Goal: Task Accomplishment & Management: Complete application form

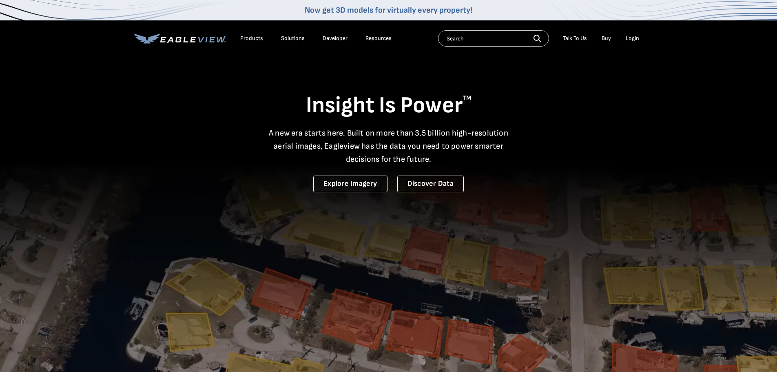
click at [635, 37] on div "Login" at bounding box center [632, 38] width 13 height 7
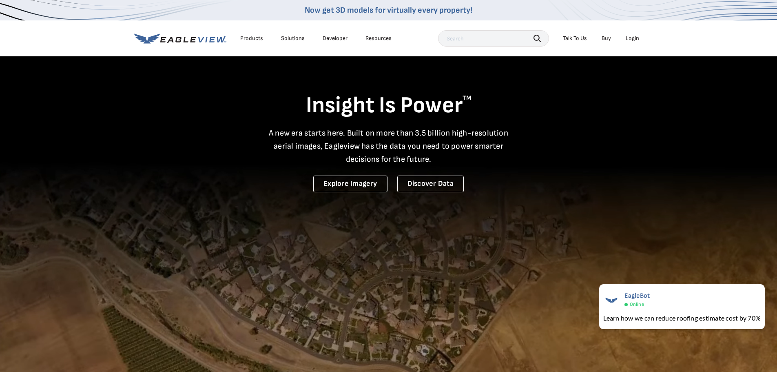
click at [628, 36] on div "Login" at bounding box center [632, 38] width 13 height 7
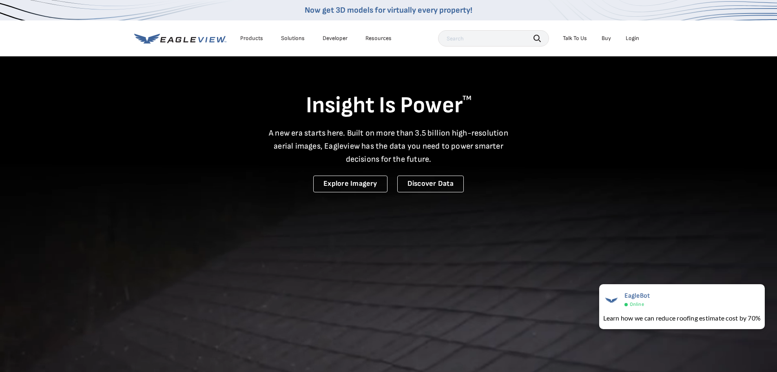
click at [629, 40] on div "Login" at bounding box center [632, 38] width 13 height 7
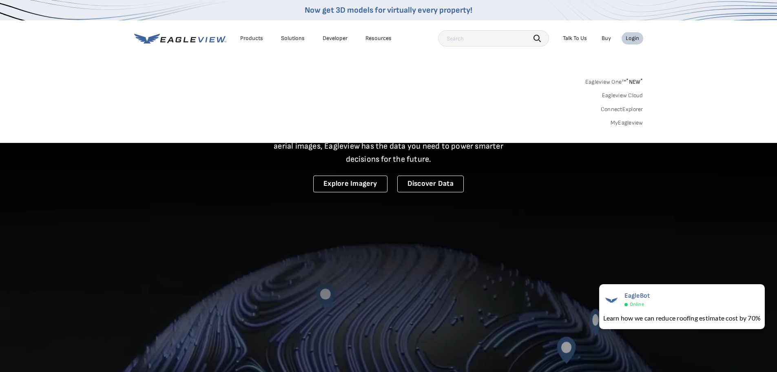
click at [638, 122] on link "MyEagleview" at bounding box center [627, 122] width 33 height 7
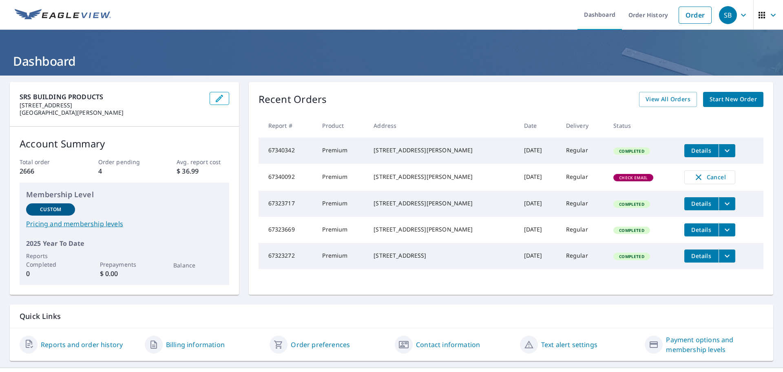
click at [730, 100] on span "Start New Order" at bounding box center [733, 99] width 47 height 10
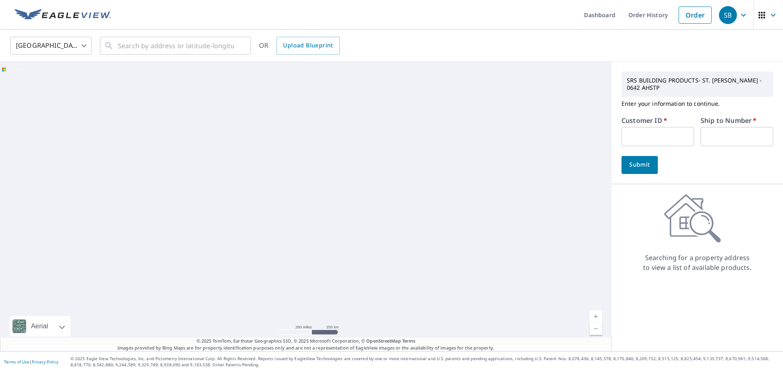
click at [667, 141] on input "text" at bounding box center [658, 136] width 73 height 19
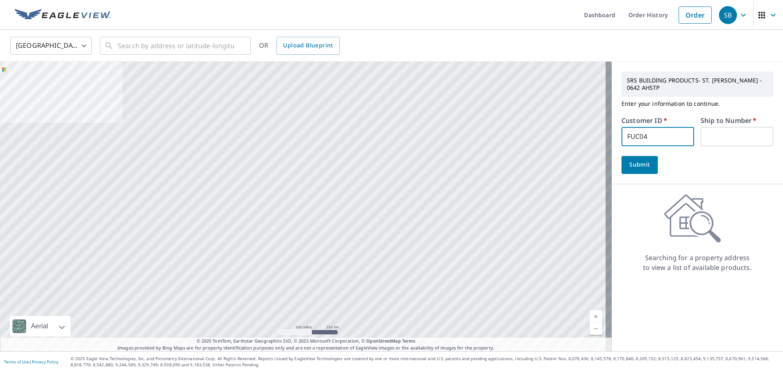
type input "FUC04"
type input "1"
click at [223, 45] on input "text" at bounding box center [176, 45] width 116 height 23
click at [143, 46] on input "text" at bounding box center [176, 45] width 116 height 23
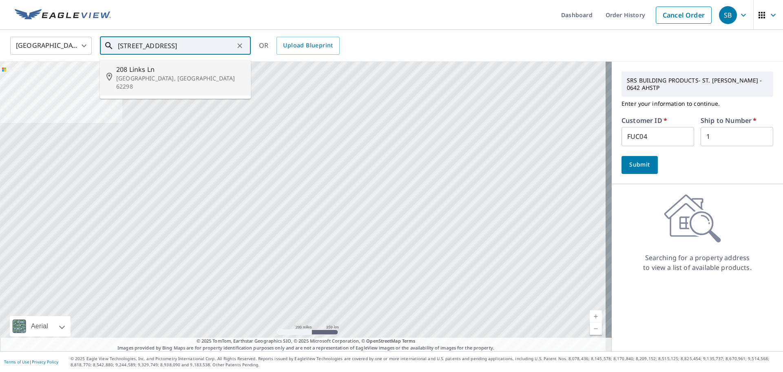
click at [154, 69] on span "208 Links Ln" at bounding box center [180, 69] width 128 height 10
type input "[STREET_ADDRESS]"
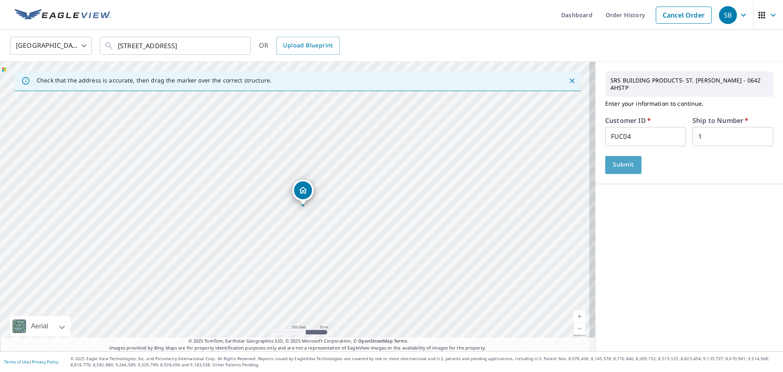
click at [612, 160] on span "Submit" at bounding box center [623, 164] width 23 height 10
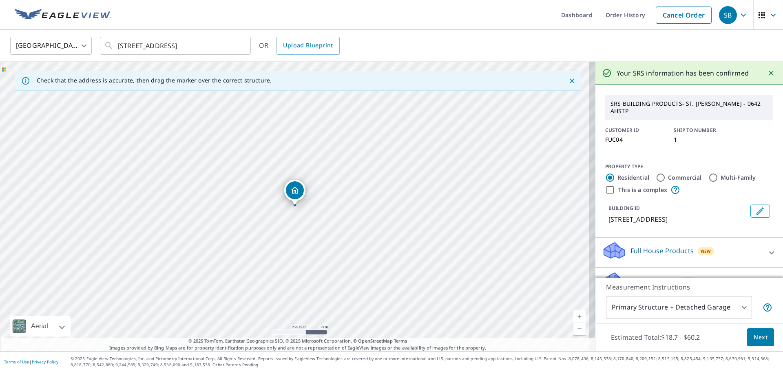
click at [750, 330] on button "Next" at bounding box center [760, 337] width 27 height 18
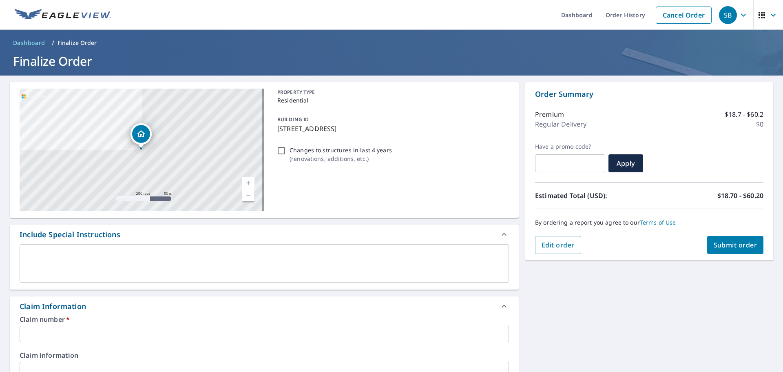
click at [55, 330] on input "text" at bounding box center [264, 333] width 489 height 16
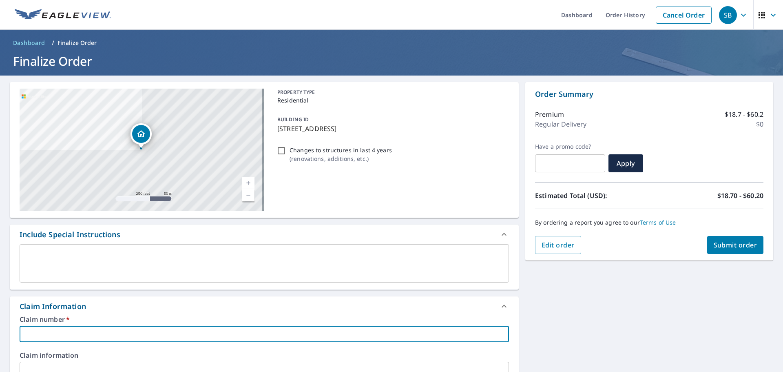
type input "2"
checkbox input "true"
type input "20"
checkbox input "true"
type input "208"
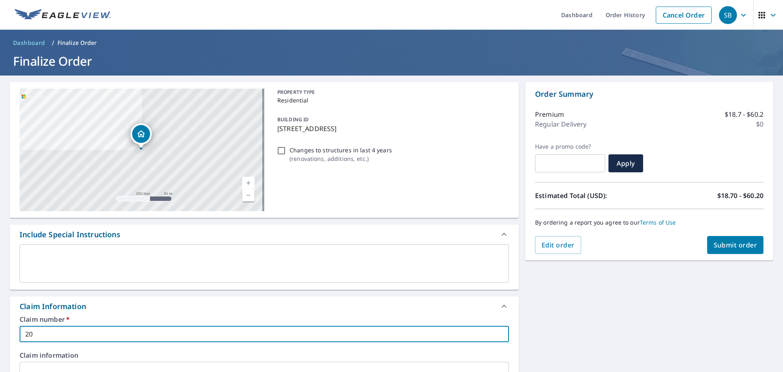
checkbox input "true"
type input "208"
checkbox input "true"
type input "208 L"
checkbox input "true"
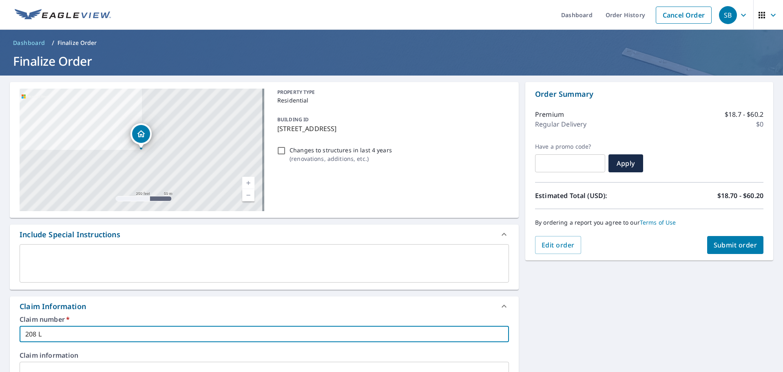
type input "208 LI"
checkbox input "true"
type input "208 LIN"
checkbox input "true"
type input "208 LINK"
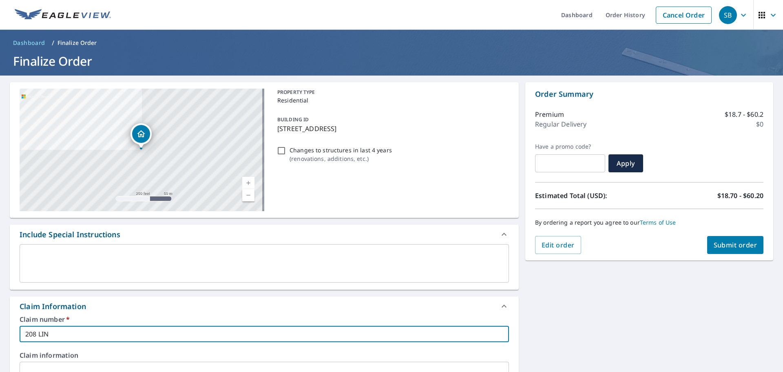
checkbox input "true"
type input "208 LINKS"
checkbox input "true"
type input "208 LINKS"
checkbox input "true"
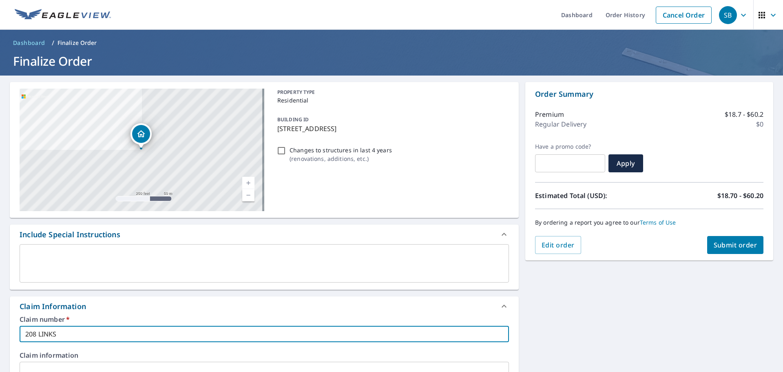
type input "208 LINKS"
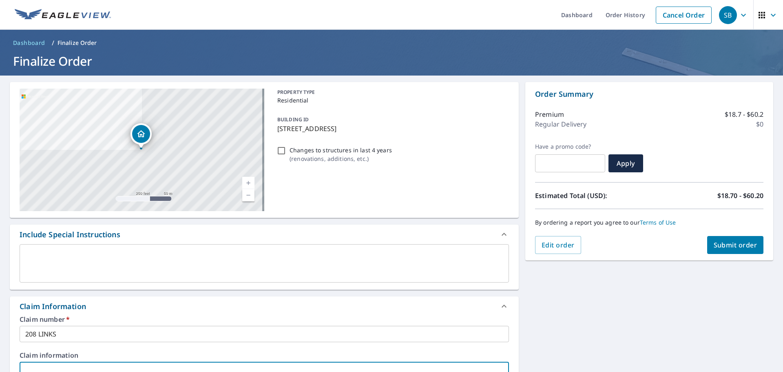
scroll to position [6, 0]
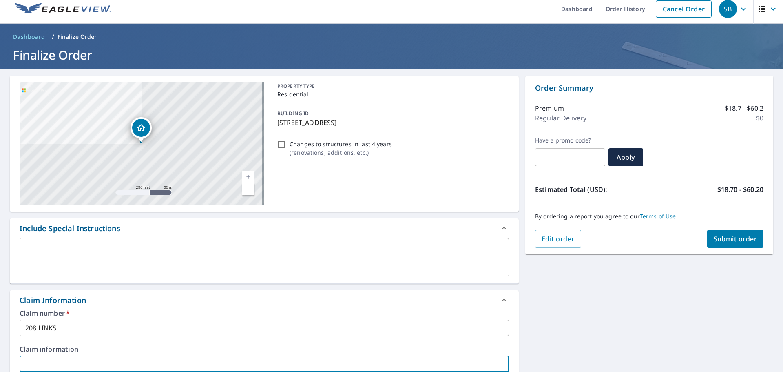
type input "2"
checkbox input "true"
type input "20"
checkbox input "true"
type input "208"
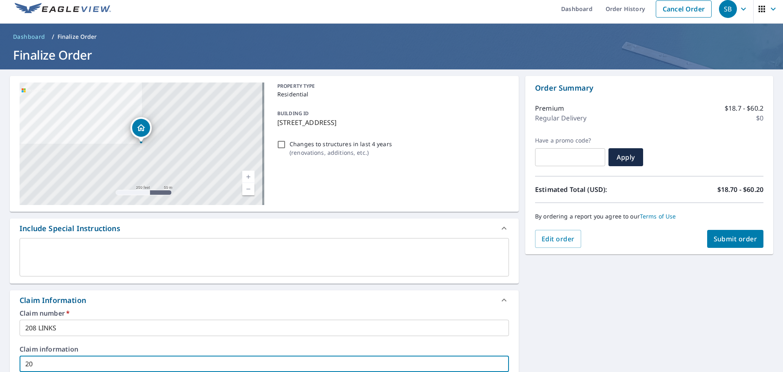
checkbox input "true"
type input "208"
checkbox input "true"
type input "208 L"
checkbox input "true"
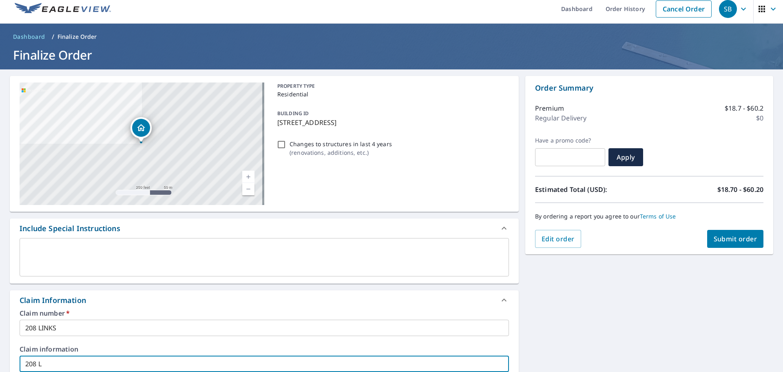
type input "208 LI"
checkbox input "true"
type input "208 LIN"
checkbox input "true"
type input "208 LINK"
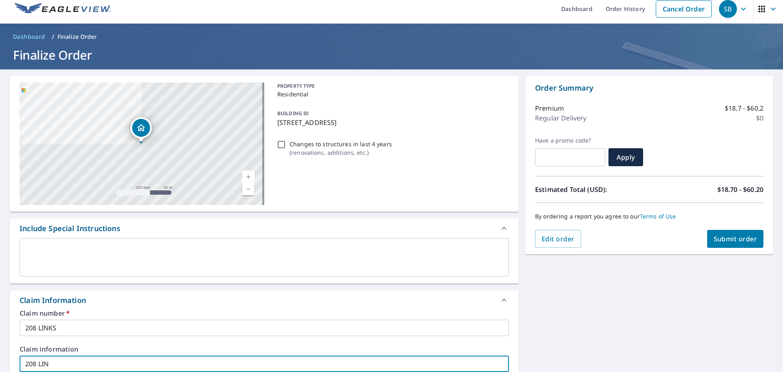
checkbox input "true"
type input "208 LINKS"
checkbox input "true"
type input "208 LINKS"
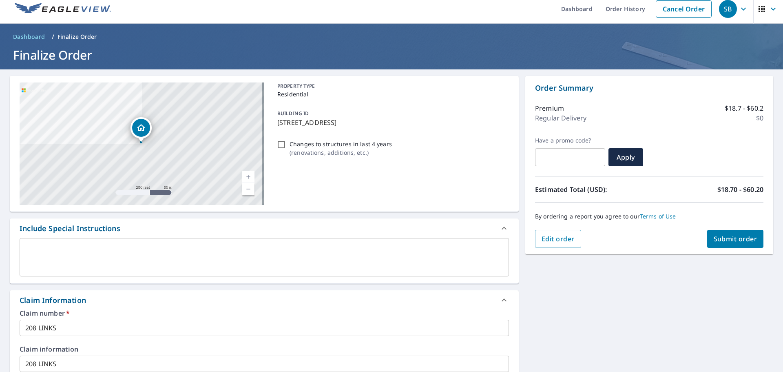
scroll to position [220, 0]
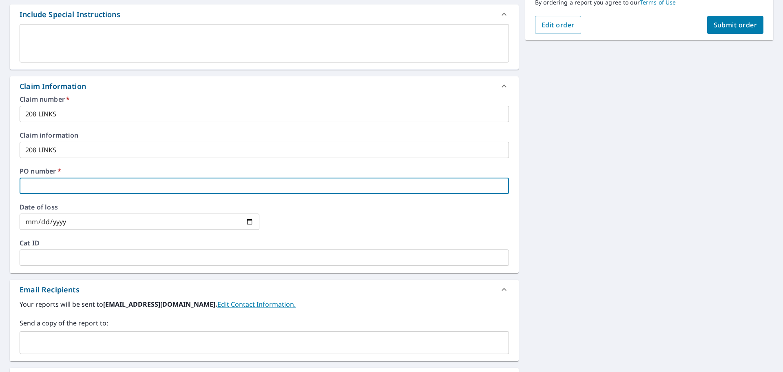
type input "2"
checkbox input "true"
type input "20"
checkbox input "true"
type input "208"
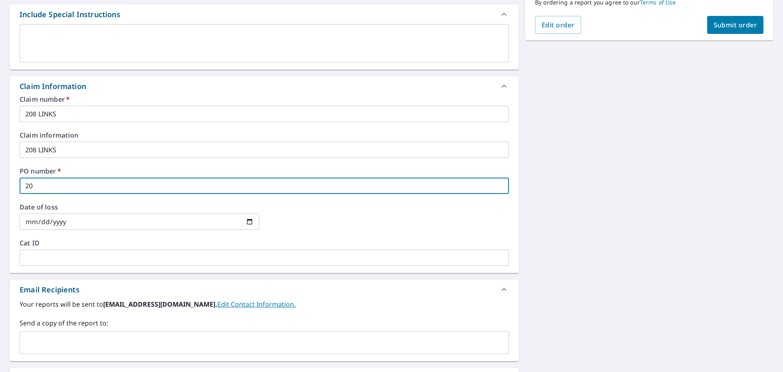
checkbox input "true"
type input "208"
checkbox input "true"
type input "208 L"
checkbox input "true"
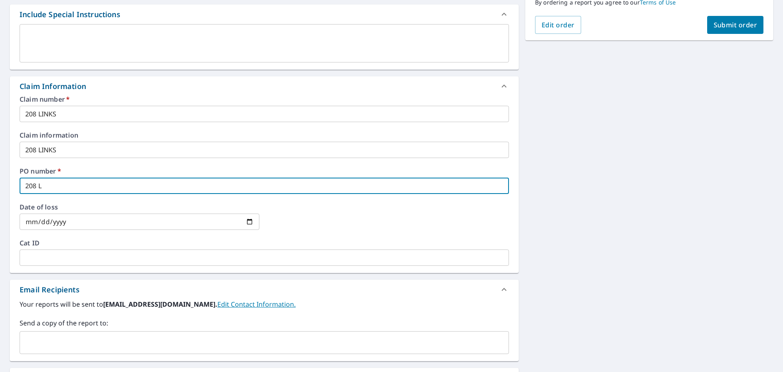
type input "208 LI"
checkbox input "true"
type input "208 LIM"
checkbox input "true"
type input "208 LIMK"
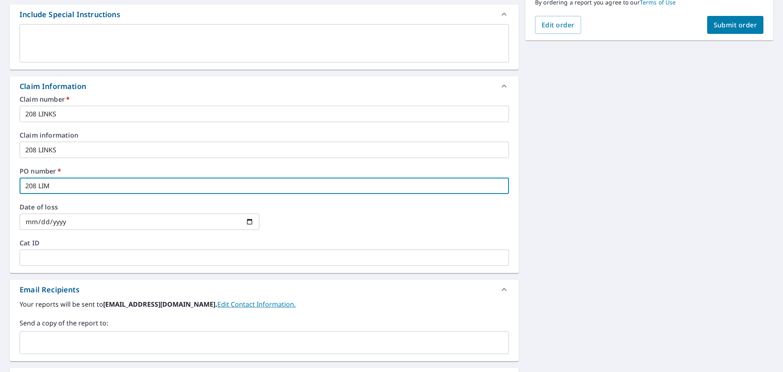
checkbox input "true"
type input "208 LIMKS"
checkbox input "true"
type input "208 LIMK"
checkbox input "true"
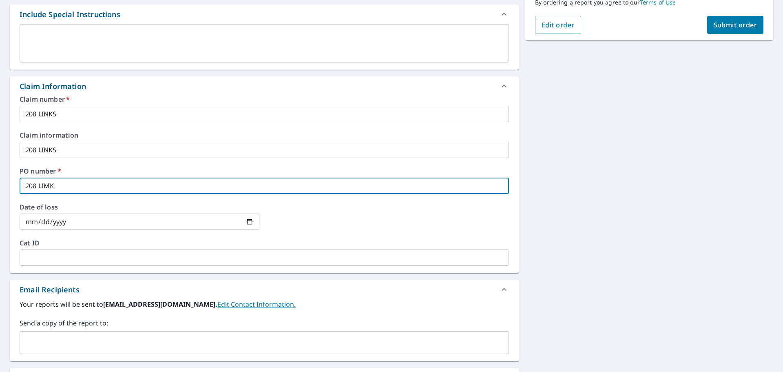
type input "208 LIM"
checkbox input "true"
type input "208 LI"
checkbox input "true"
type input "208 LIN"
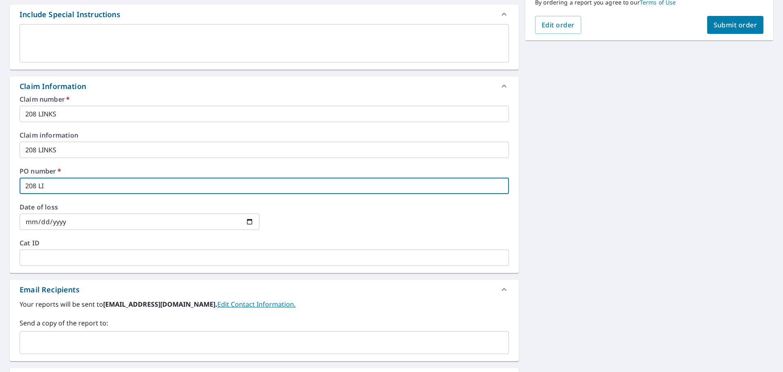
checkbox input "true"
type input "208 LINK"
checkbox input "true"
type input "208 LINKS"
checkbox input "true"
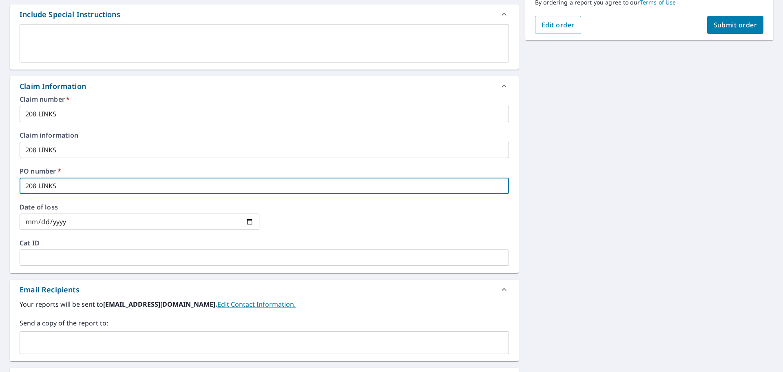
type input "208 LINKS"
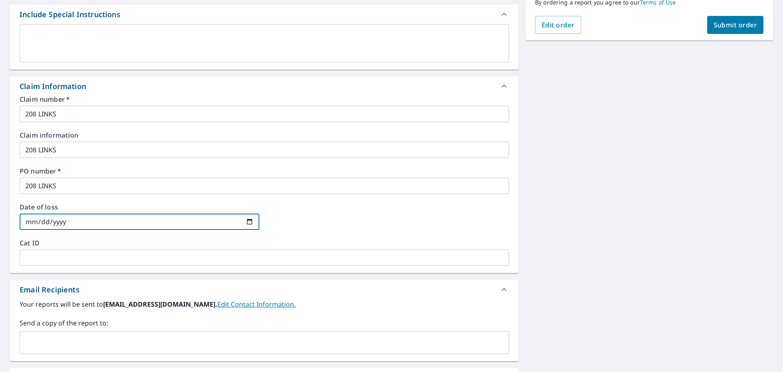
type input "0002-09-08"
checkbox input "true"
type input "0020-09-08"
checkbox input "true"
type input "0202-09-08"
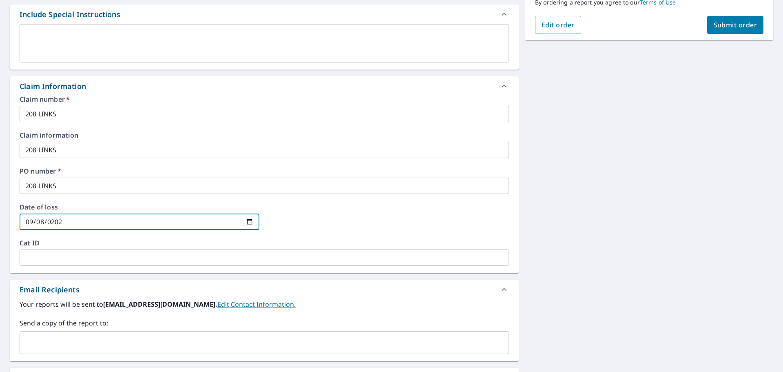
checkbox input "true"
type input "2025-09-08"
checkbox input "true"
click at [54, 345] on input "text" at bounding box center [258, 341] width 470 height 15
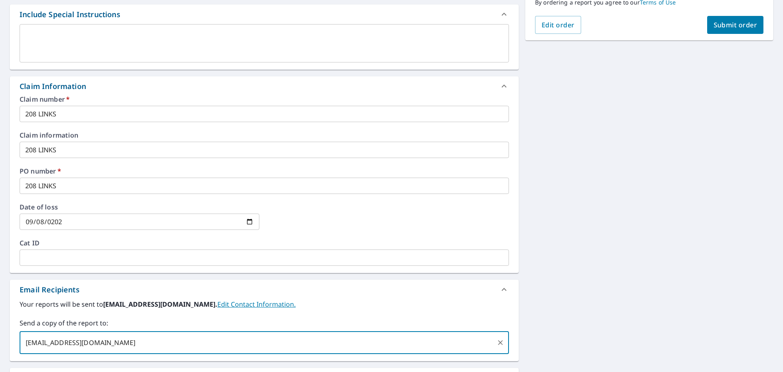
type input "AJAMES@FUCHSROOFING.COM"
checkbox input "true"
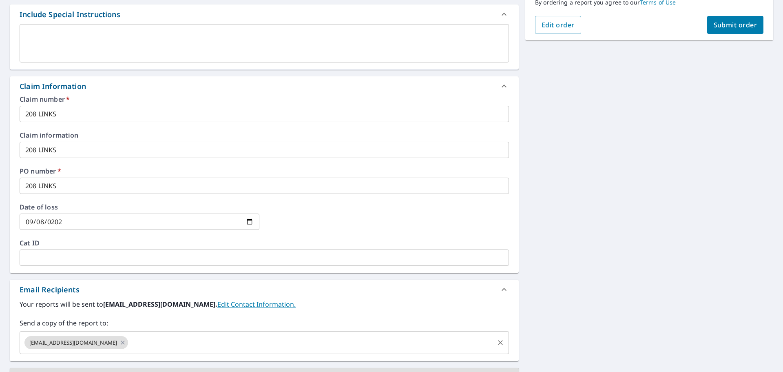
scroll to position [237, 0]
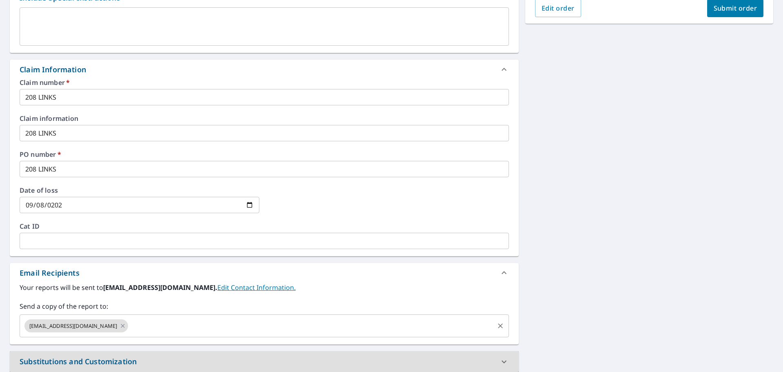
click at [135, 330] on input "text" at bounding box center [311, 325] width 364 height 15
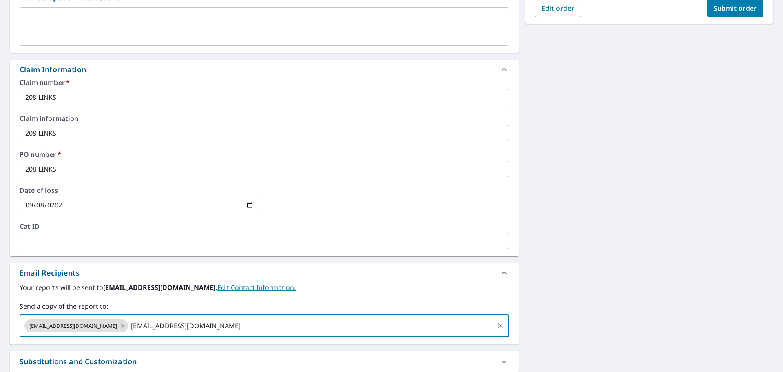
type input "AFORTUN@FUCHSROOFING.COM"
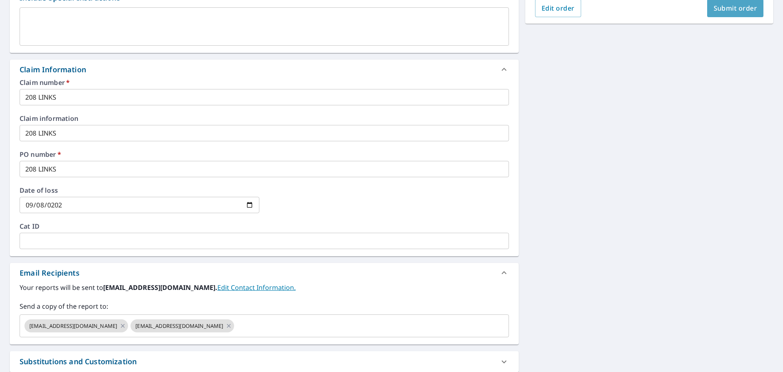
click at [737, 13] on button "Submit order" at bounding box center [735, 8] width 57 height 18
checkbox input "true"
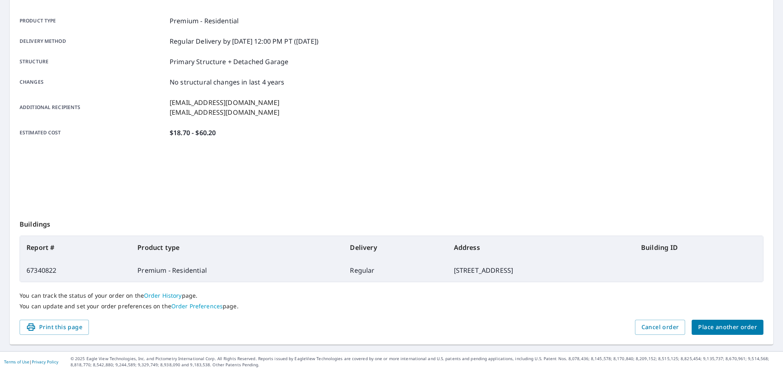
scroll to position [108, 0]
